Goal: Task Accomplishment & Management: Use online tool/utility

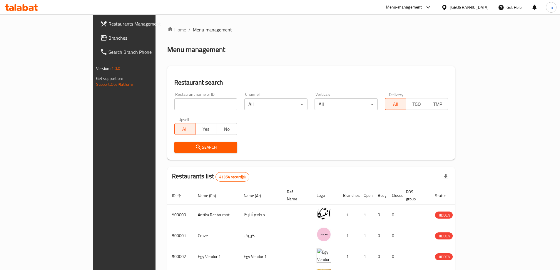
click at [174, 103] on input "search" at bounding box center [205, 104] width 63 height 12
click at [108, 21] on span "Restaurants Management" at bounding box center [144, 23] width 73 height 7
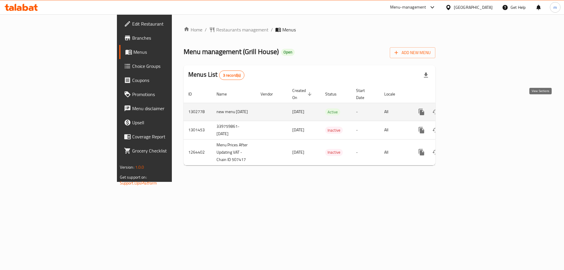
click at [468, 108] on icon "enhanced table" at bounding box center [464, 111] width 7 height 7
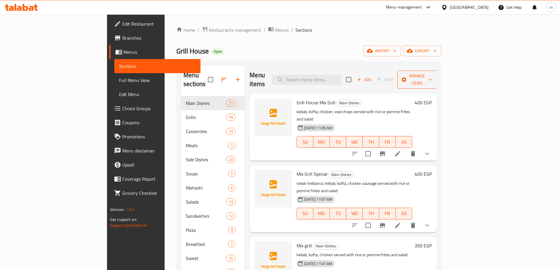
click at [432, 72] on span "Manage items" at bounding box center [417, 79] width 30 height 15
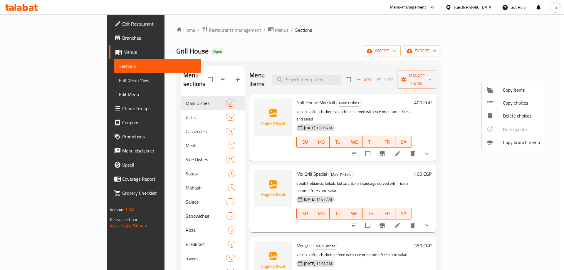
click at [499, 141] on div at bounding box center [495, 142] width 16 height 7
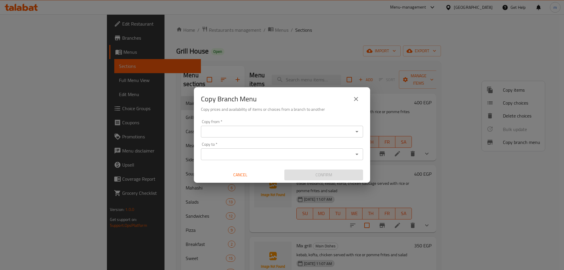
click at [272, 133] on input "Copy from   *" at bounding box center [277, 132] width 149 height 8
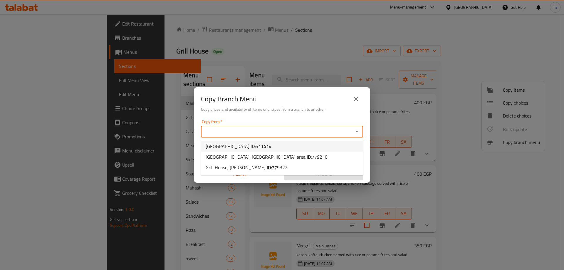
click at [272, 148] on span "511414" at bounding box center [264, 146] width 16 height 9
type input "Grill House, Sheraton Road"
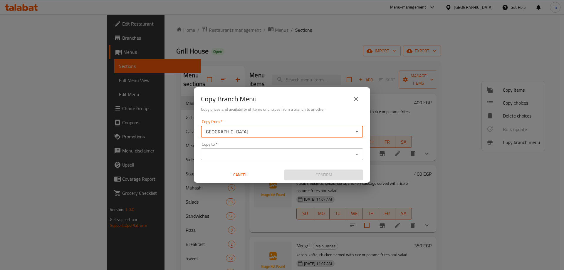
click at [276, 157] on input "Copy to   *" at bounding box center [277, 154] width 149 height 8
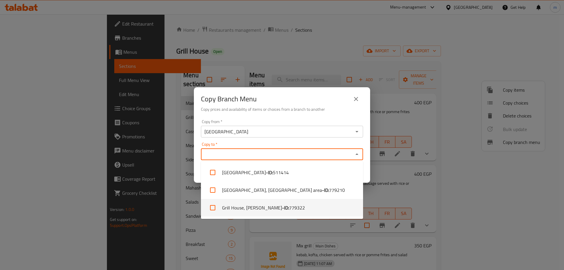
click at [289, 206] on span "779322" at bounding box center [297, 207] width 16 height 7
checkbox input "true"
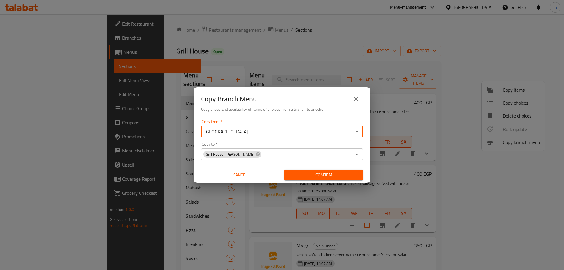
click at [289, 129] on input "Grill House, Sheraton Road" at bounding box center [277, 132] width 149 height 8
click at [302, 115] on div "Copy Branch Menu Copy prices and availability of items or choices from a branch…" at bounding box center [282, 102] width 176 height 30
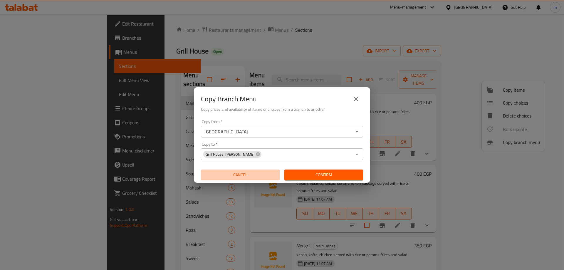
click at [245, 175] on span "Cancel" at bounding box center [240, 174] width 74 height 7
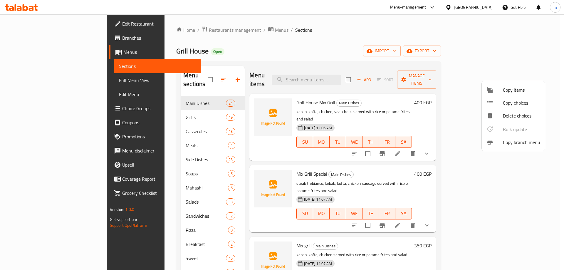
click at [56, 53] on div at bounding box center [282, 135] width 564 height 270
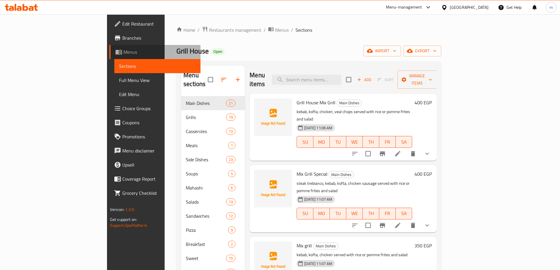
click at [123, 51] on span "Menus" at bounding box center [159, 51] width 72 height 7
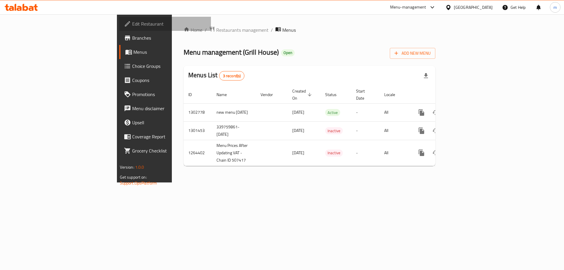
click at [132, 21] on span "Edit Restaurant" at bounding box center [169, 23] width 74 height 7
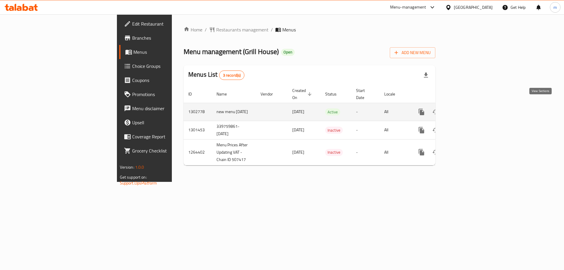
click at [471, 105] on link "enhanced table" at bounding box center [464, 112] width 14 height 14
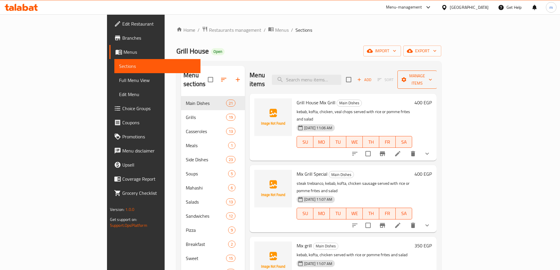
click at [432, 78] on span "Manage items" at bounding box center [417, 79] width 30 height 15
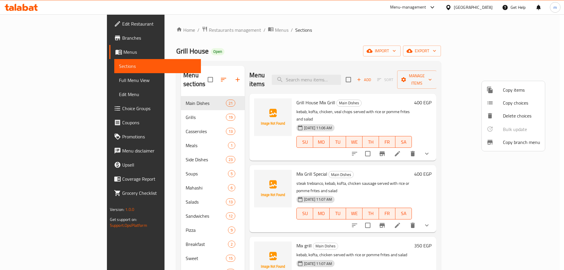
click at [511, 140] on span "Copy branch menu" at bounding box center [521, 142] width 37 height 7
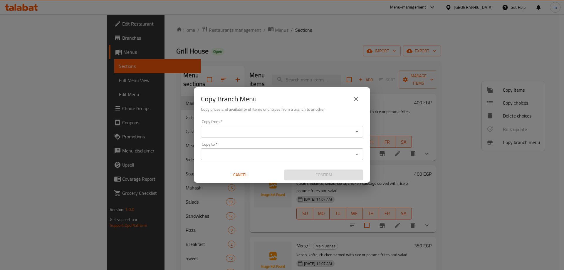
click at [302, 131] on input "Copy from   *" at bounding box center [277, 132] width 149 height 8
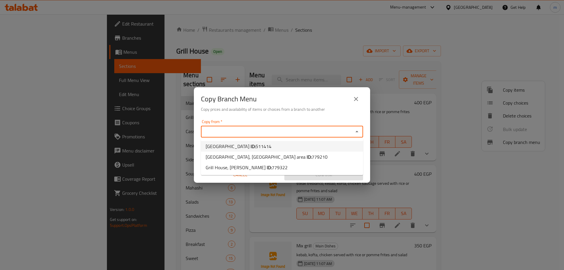
click at [295, 146] on li "Grill House, Sheraton Road ID: 511414" at bounding box center [282, 146] width 162 height 11
type input "Grill House, Sheraton Road"
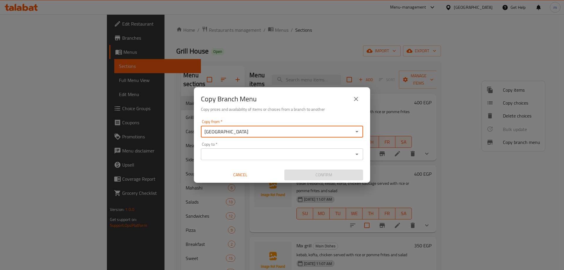
click at [294, 158] on input "Copy to   *" at bounding box center [277, 154] width 149 height 8
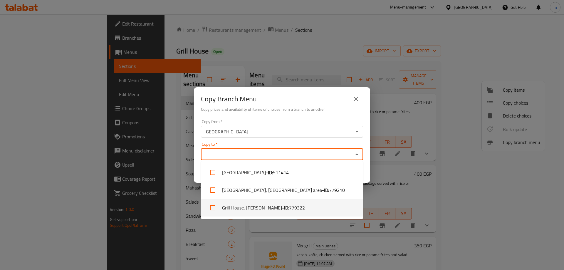
click at [289, 205] on span "779322" at bounding box center [297, 207] width 16 height 7
checkbox input "true"
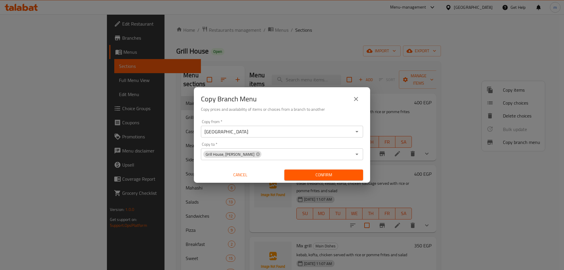
click at [326, 118] on div "Copy from   * Grill House, Sheraton Road Copy from * Copy to   * Grill House, A…" at bounding box center [282, 150] width 176 height 66
click at [326, 173] on span "Confirm" at bounding box center [323, 174] width 69 height 7
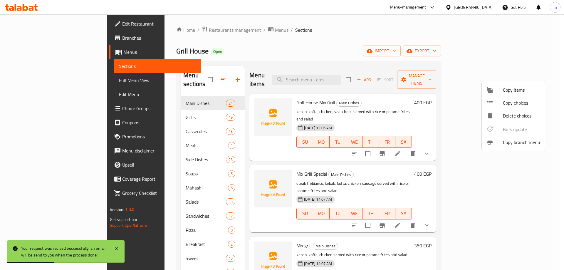
click at [47, 40] on div at bounding box center [282, 135] width 564 height 270
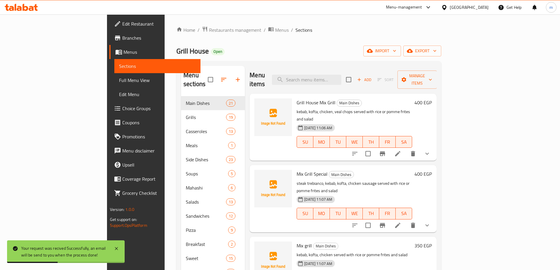
click at [122, 37] on span "Branches" at bounding box center [158, 37] width 73 height 7
